Goal: Check status: Check status

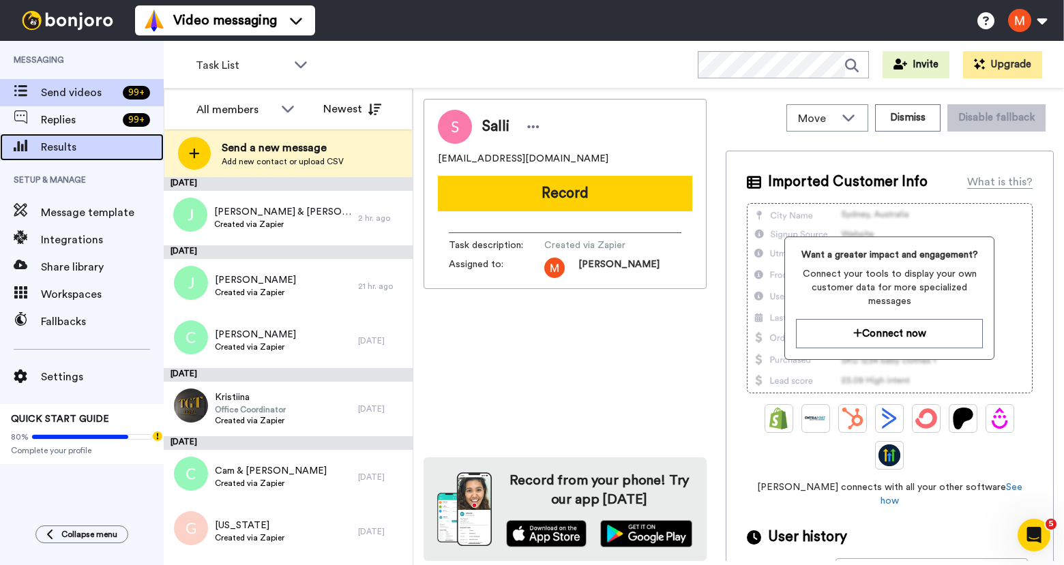
click at [31, 140] on span at bounding box center [20, 147] width 41 height 14
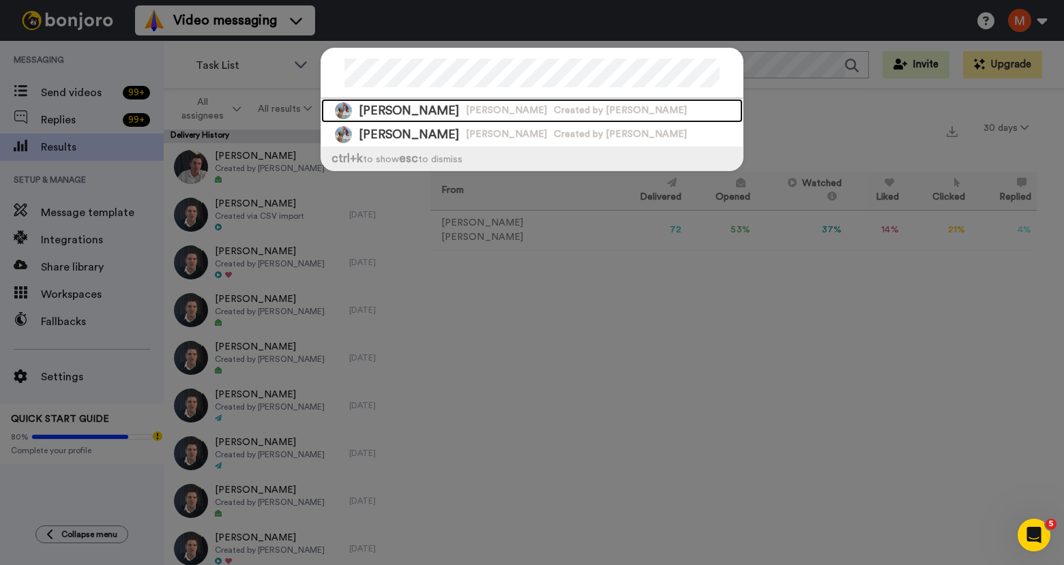
click at [400, 110] on div "[PERSON_NAME] [PERSON_NAME] Created by [PERSON_NAME]" at bounding box center [531, 111] width 421 height 24
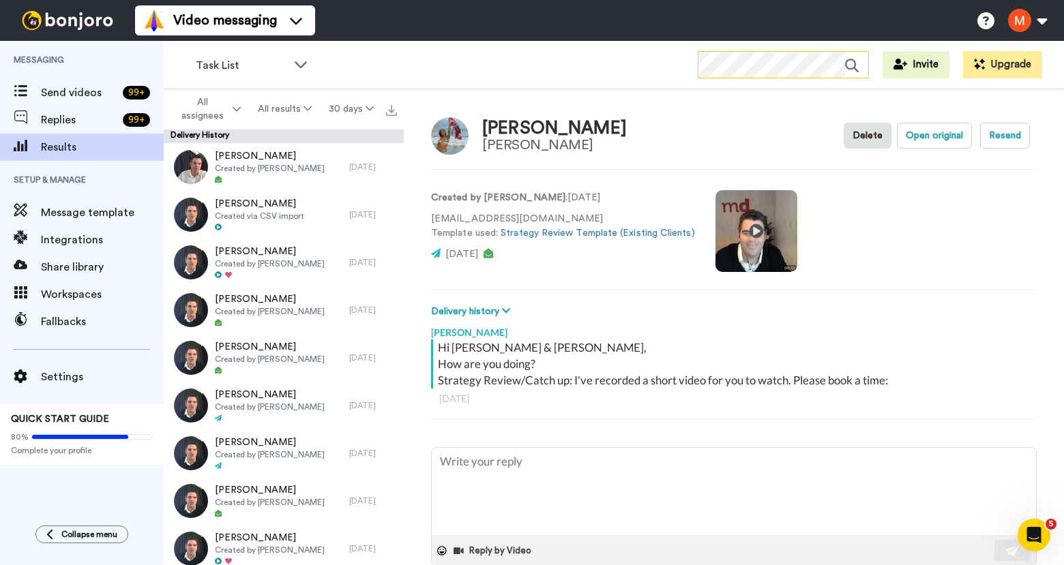
click at [856, 64] on icon at bounding box center [856, 65] width 23 height 27
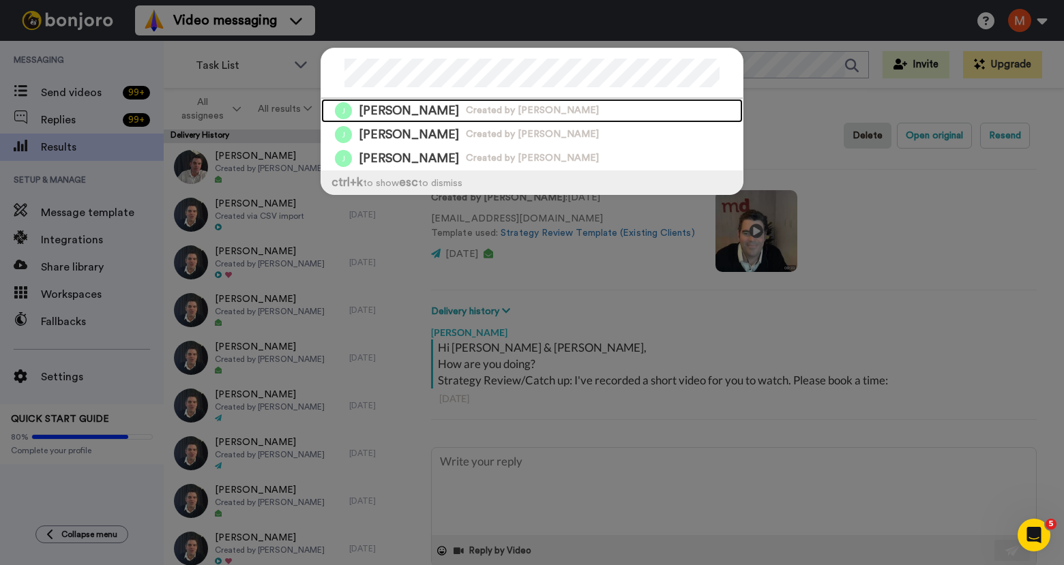
drag, startPoint x: 400, startPoint y: 102, endPoint x: 437, endPoint y: 107, distance: 37.1
click at [466, 105] on span "Created by [PERSON_NAME]" at bounding box center [532, 111] width 133 height 14
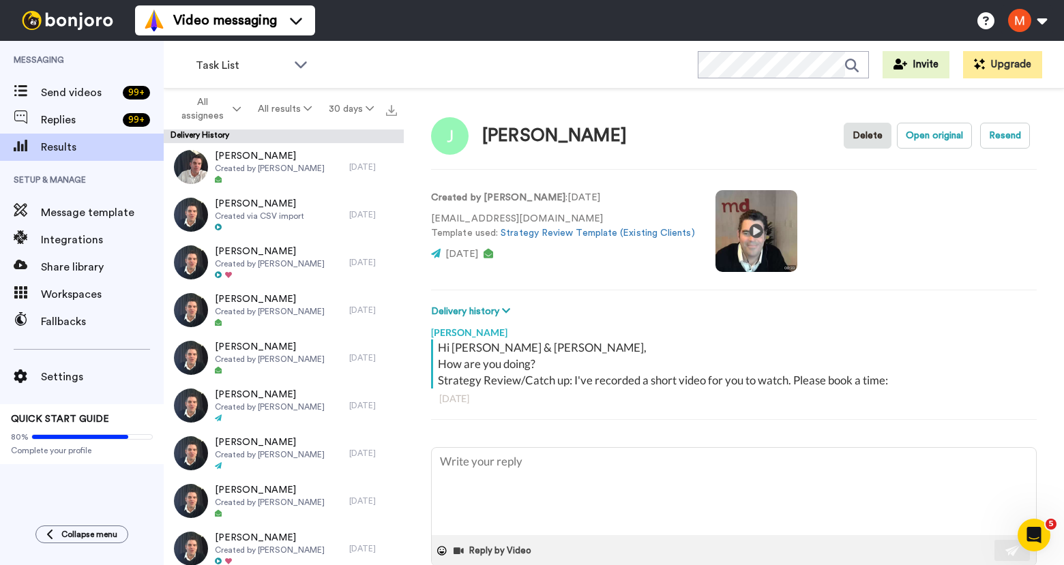
type textarea "x"
